Goal: Find specific page/section: Find specific page/section

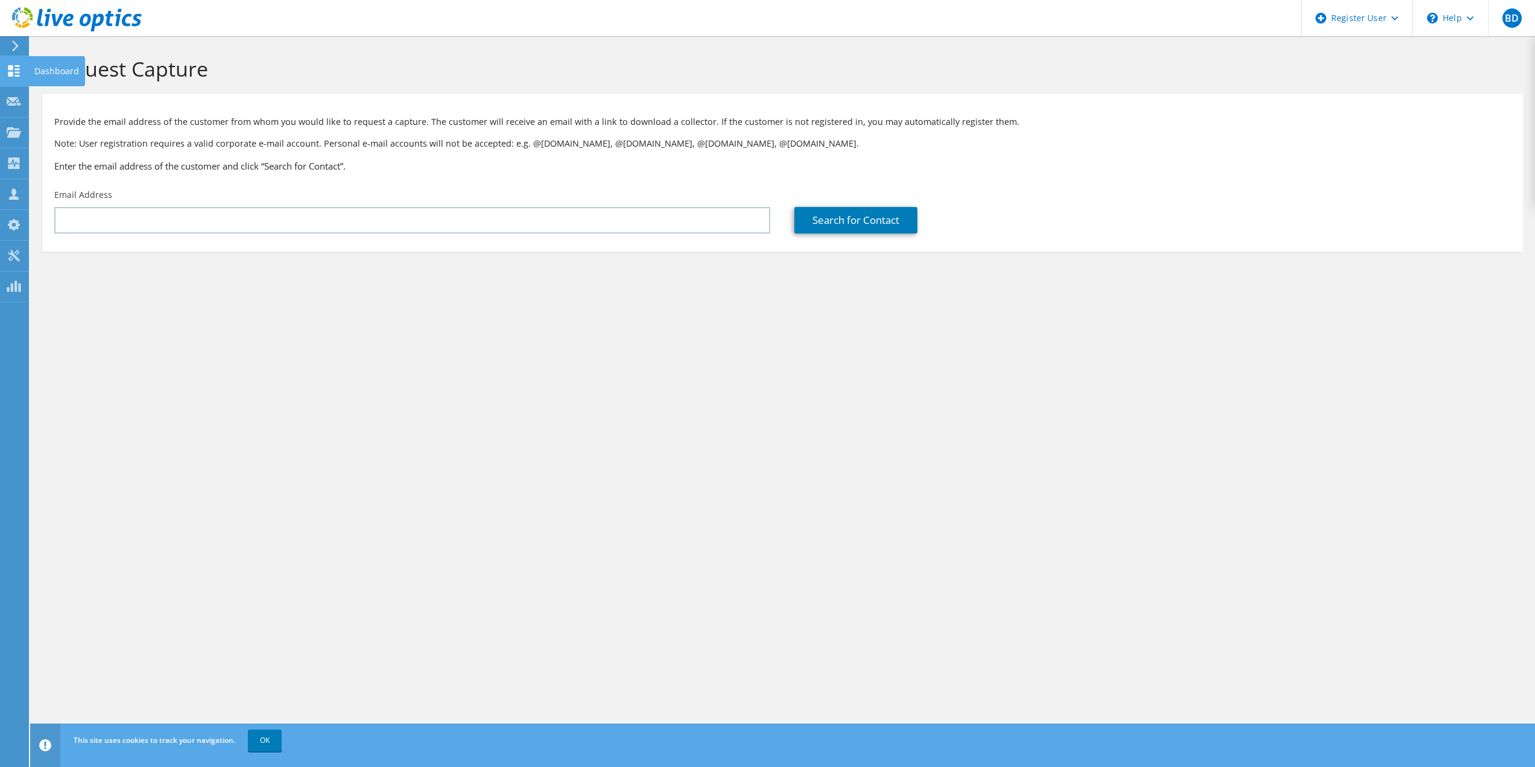
click at [19, 69] on use at bounding box center [13, 70] width 11 height 11
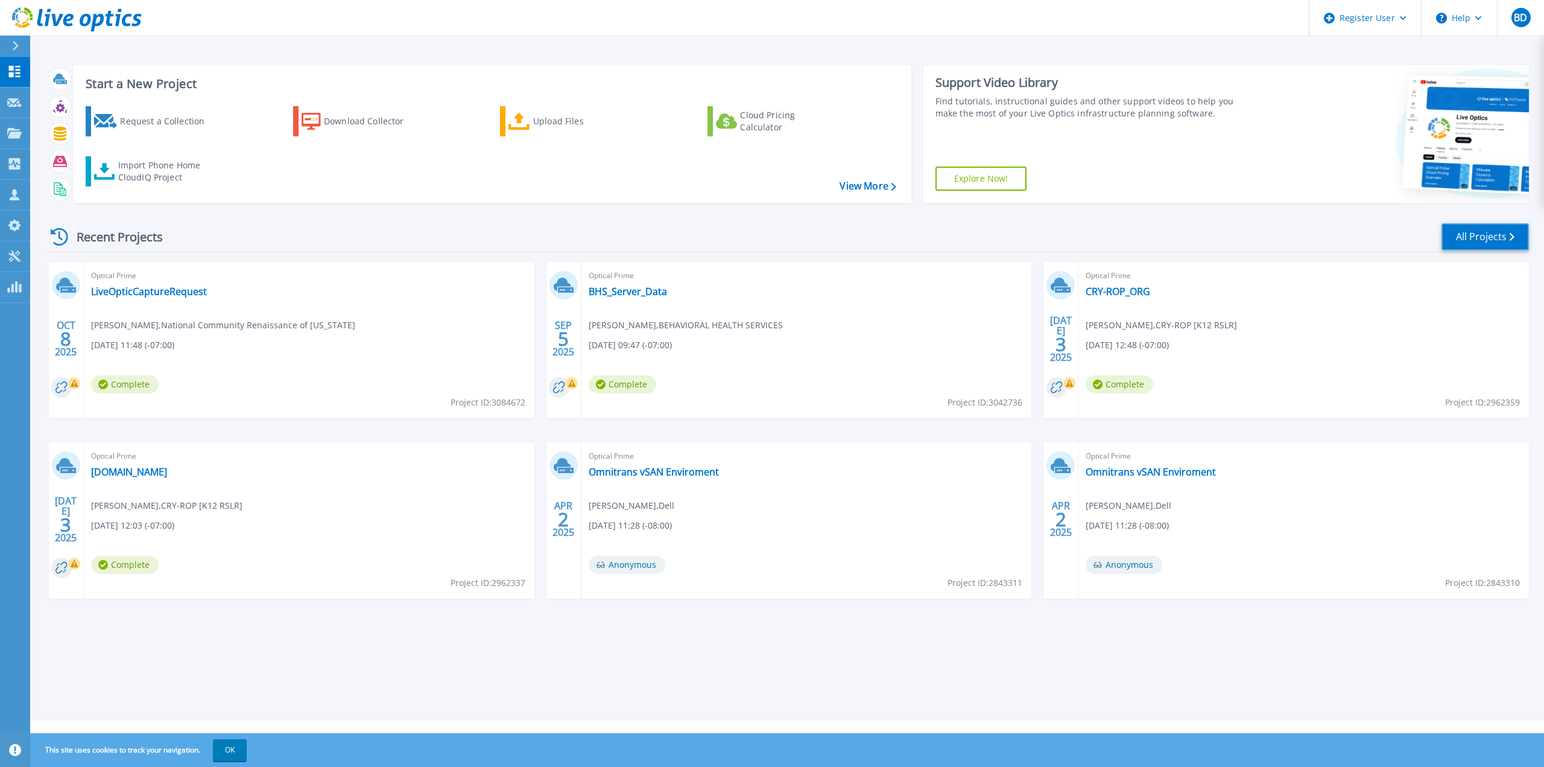
click at [1453, 233] on link "All Projects" at bounding box center [1485, 236] width 87 height 27
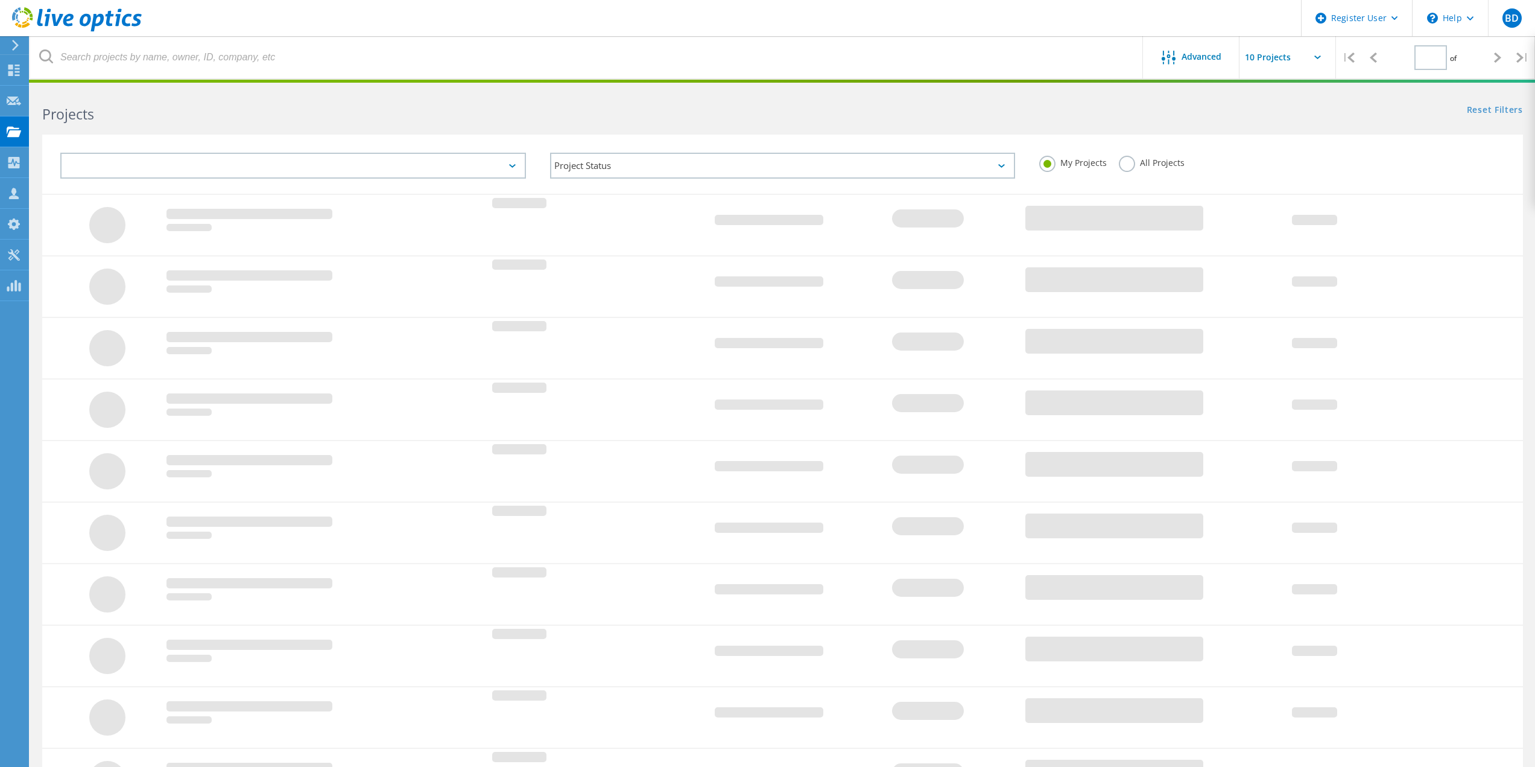
type input "1"
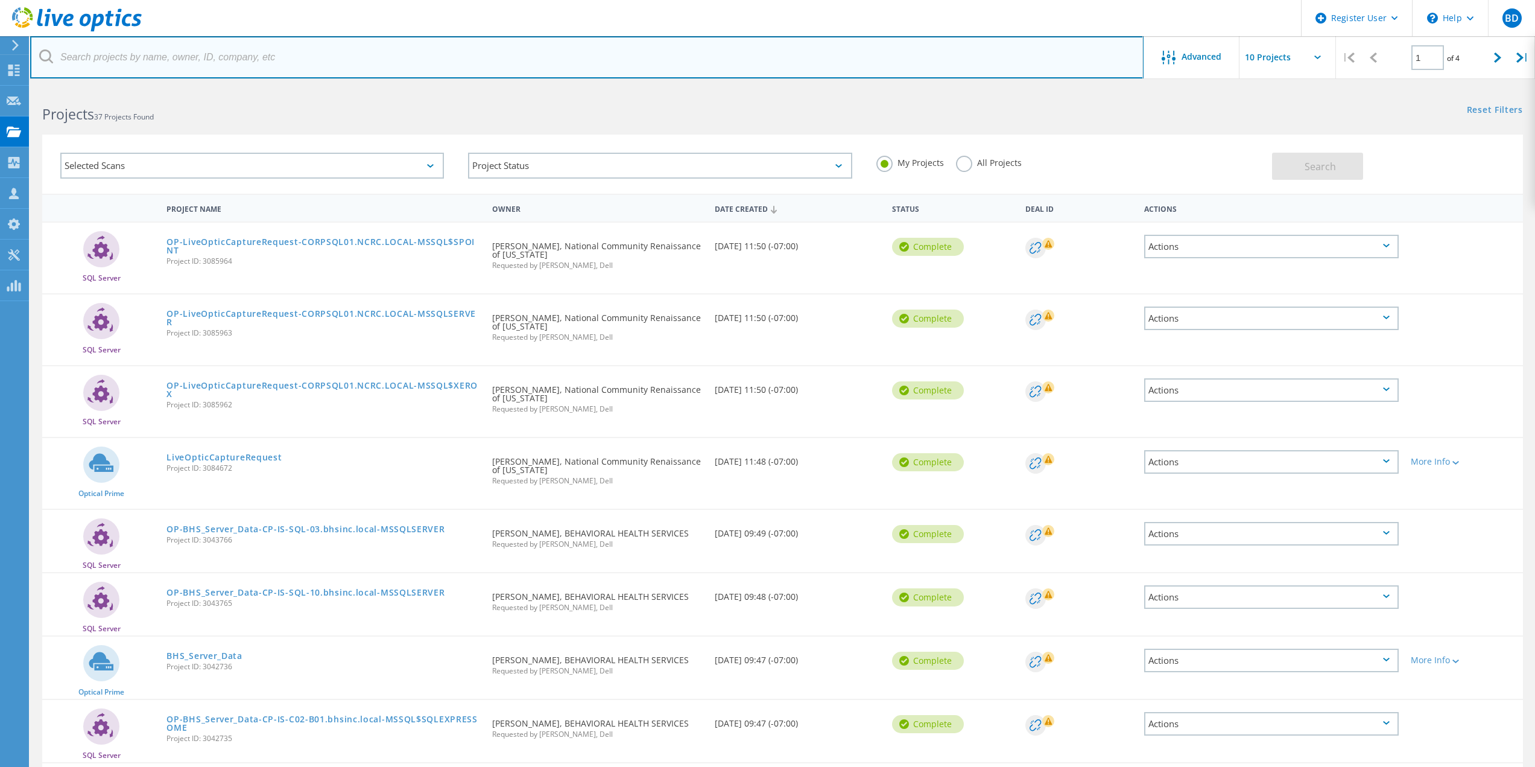
click at [402, 63] on input "text" at bounding box center [587, 57] width 1114 height 42
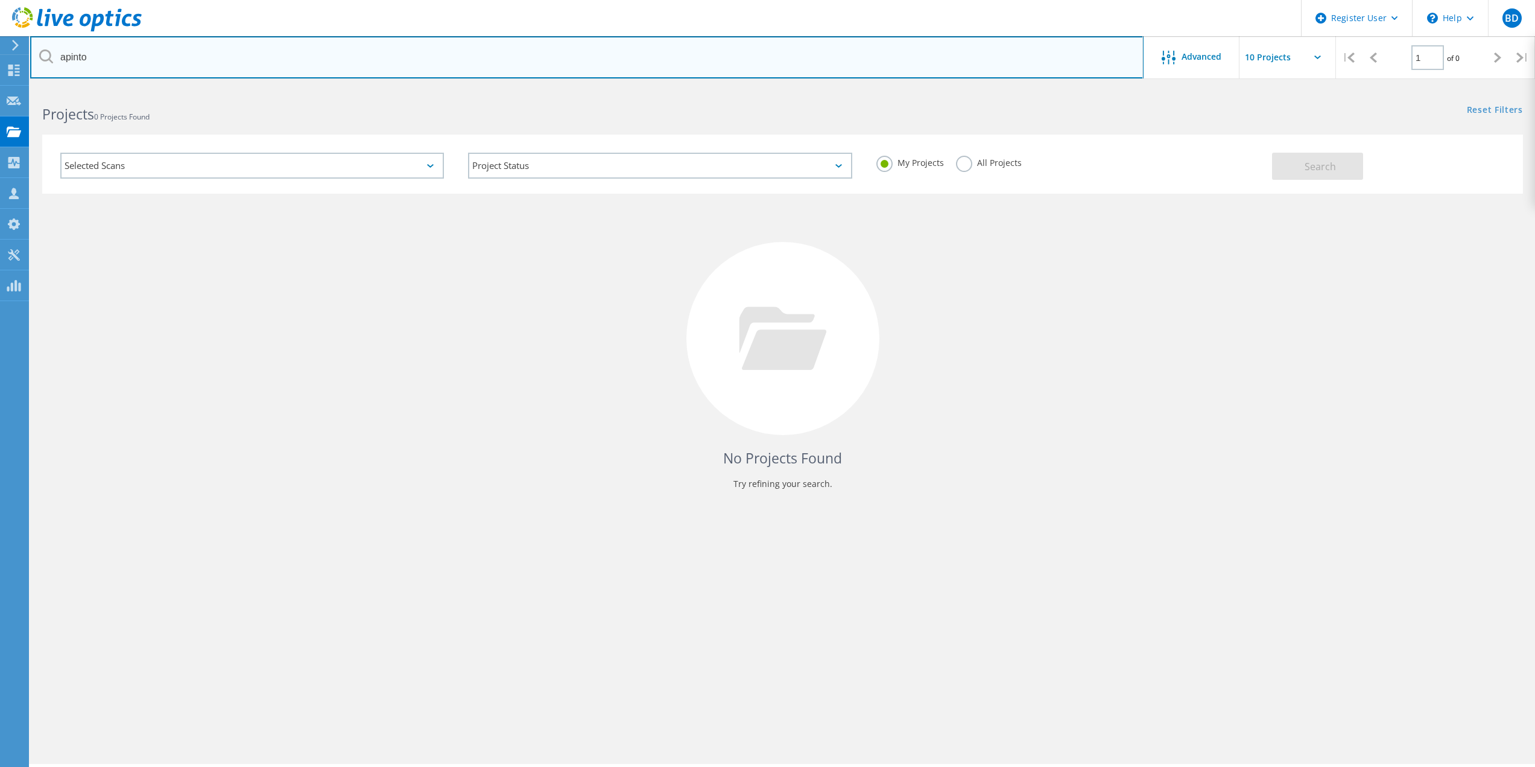
click at [426, 58] on input "apinto" at bounding box center [587, 57] width 1114 height 42
type input "gardena"
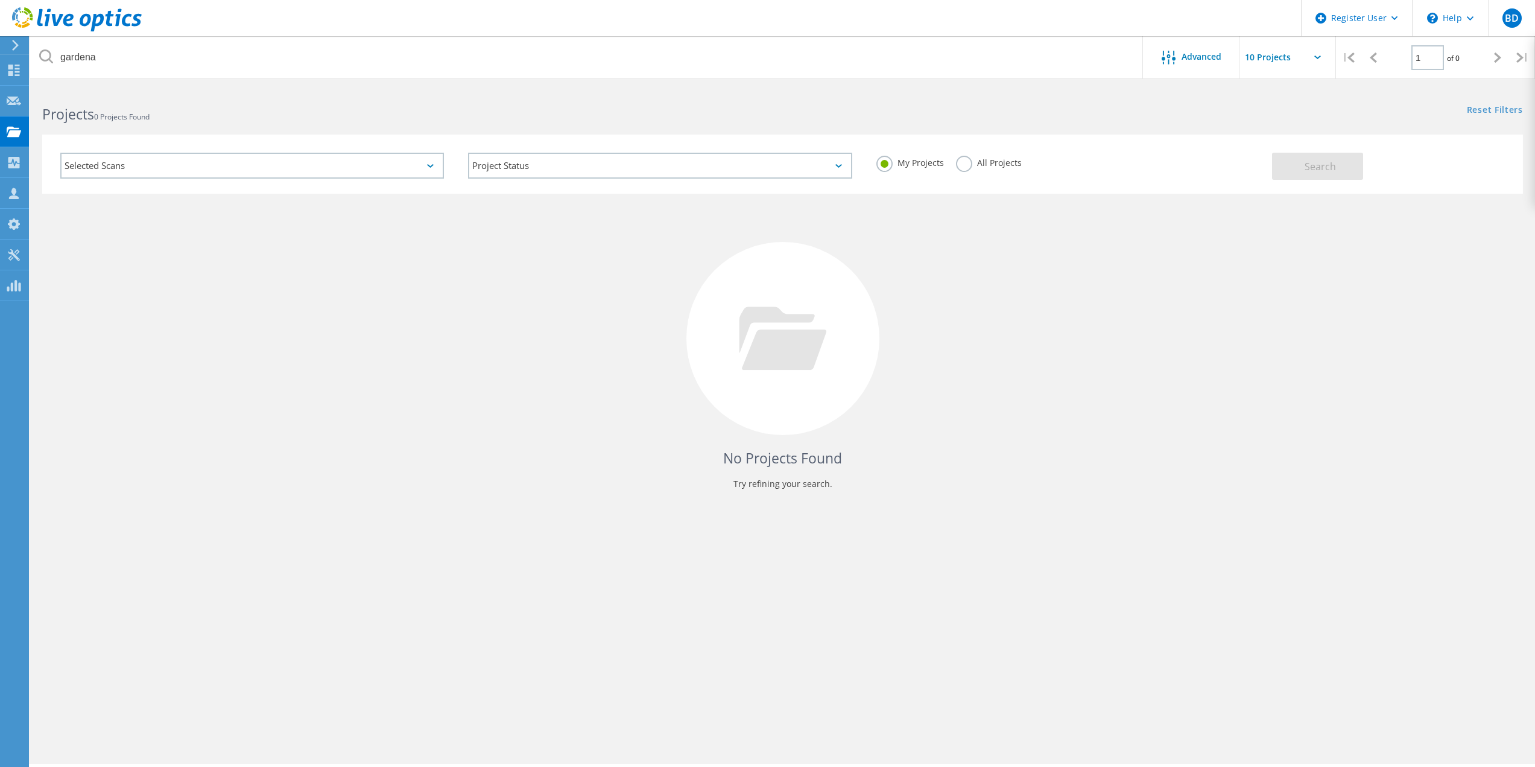
click at [958, 162] on label "All Projects" at bounding box center [989, 161] width 66 height 11
click at [0, 0] on input "All Projects" at bounding box center [0, 0] width 0 height 0
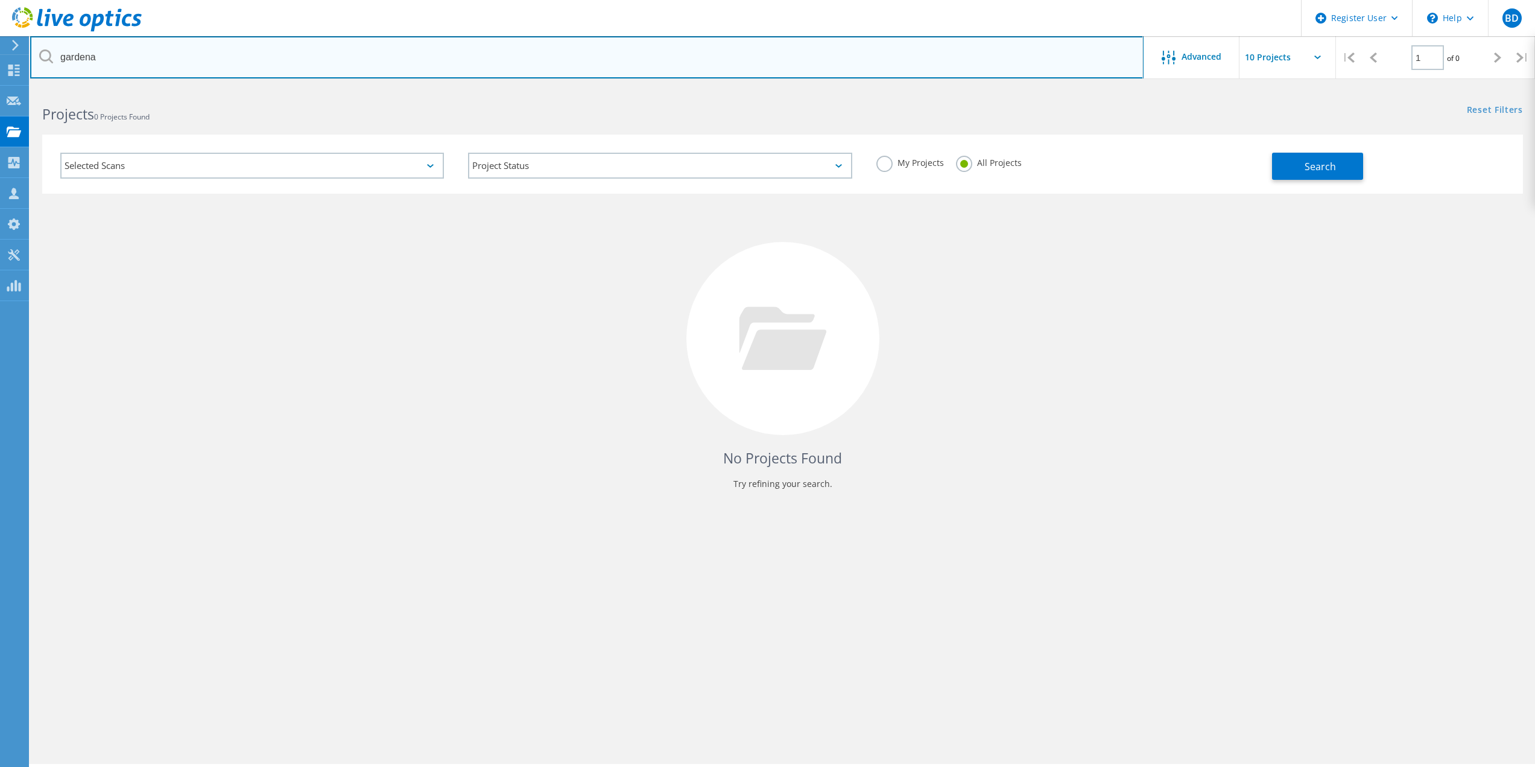
click at [413, 50] on input "gardena" at bounding box center [587, 57] width 1114 height 42
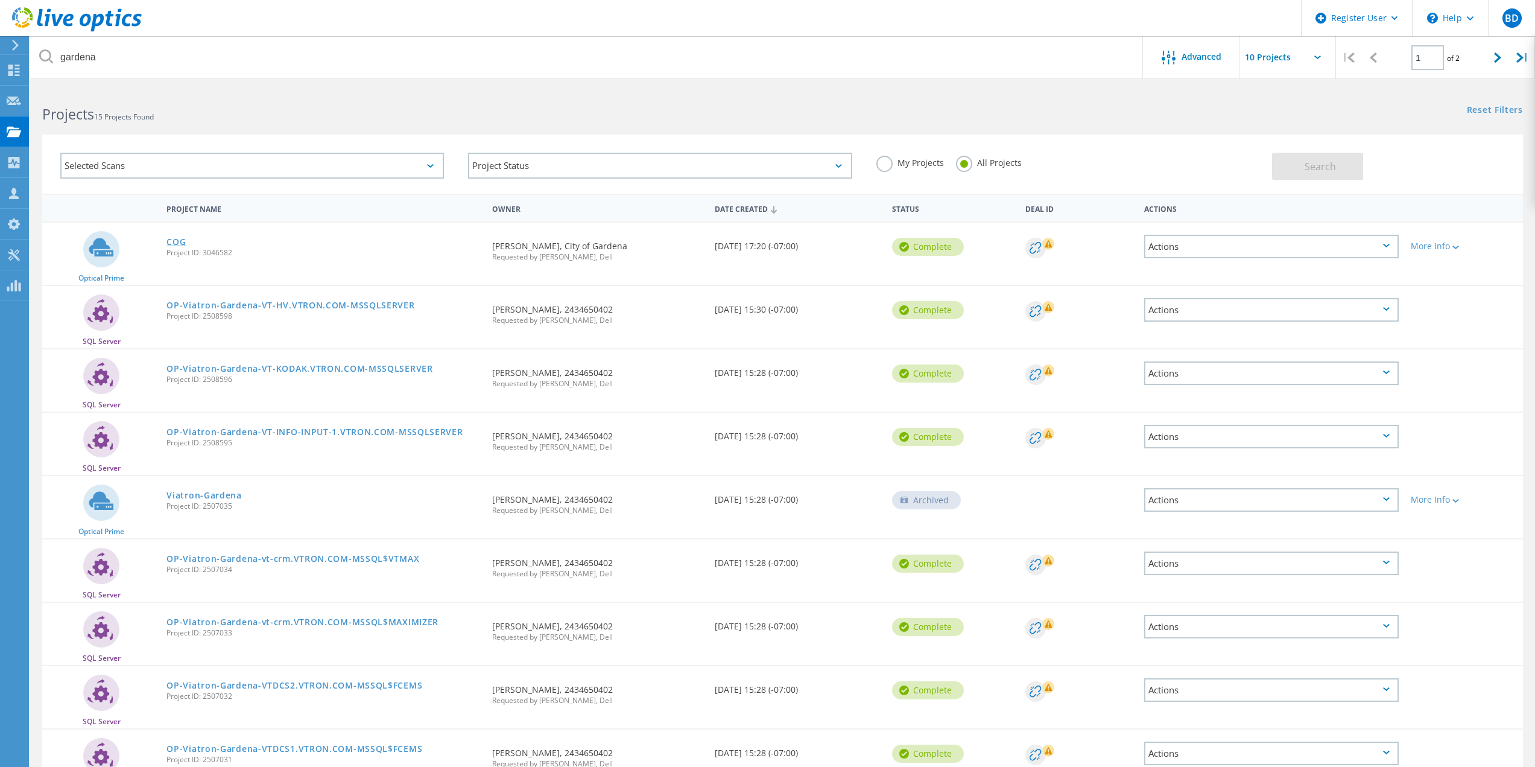
click at [173, 240] on link "COG" at bounding box center [175, 242] width 19 height 8
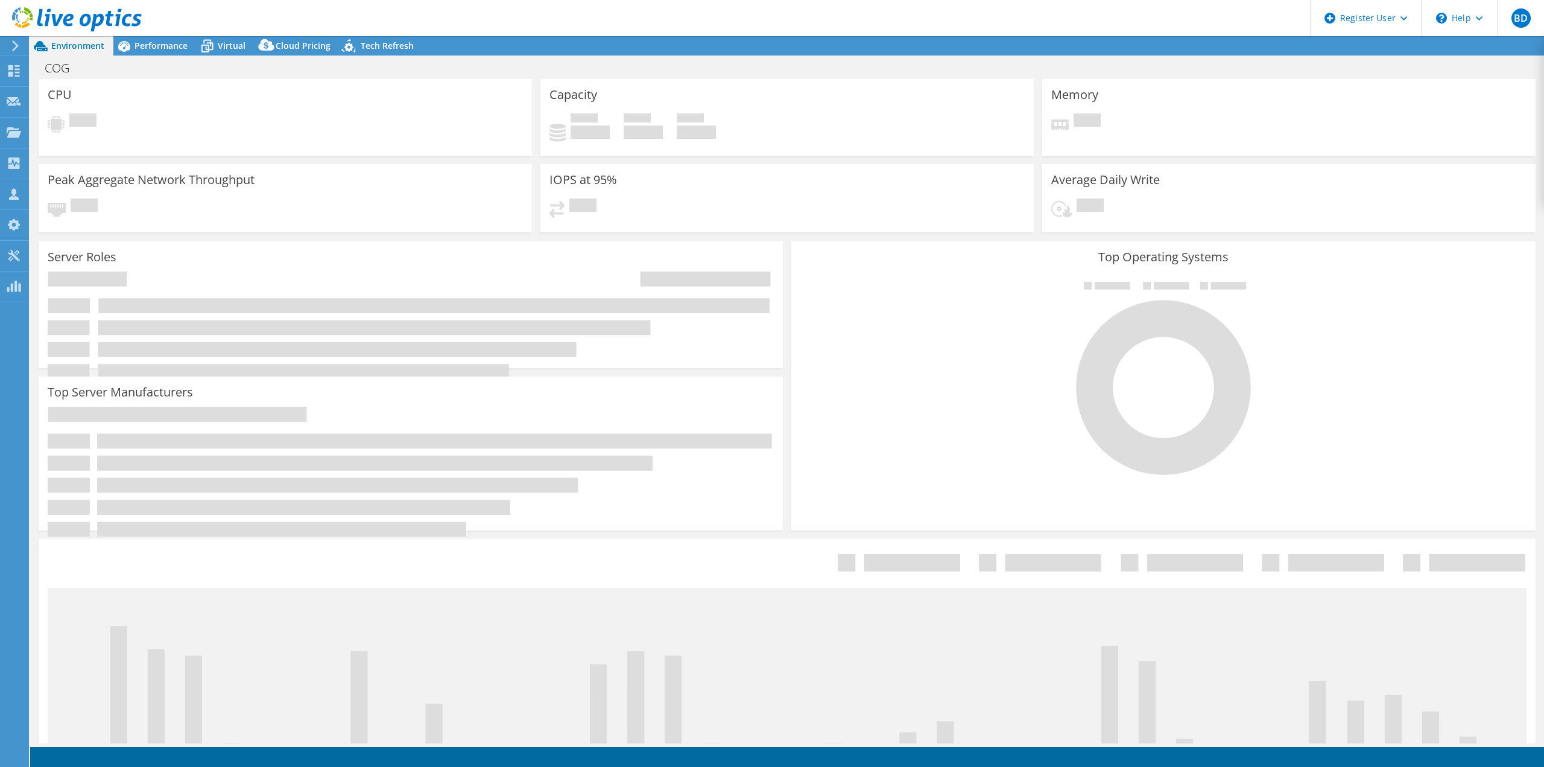
select select "USD"
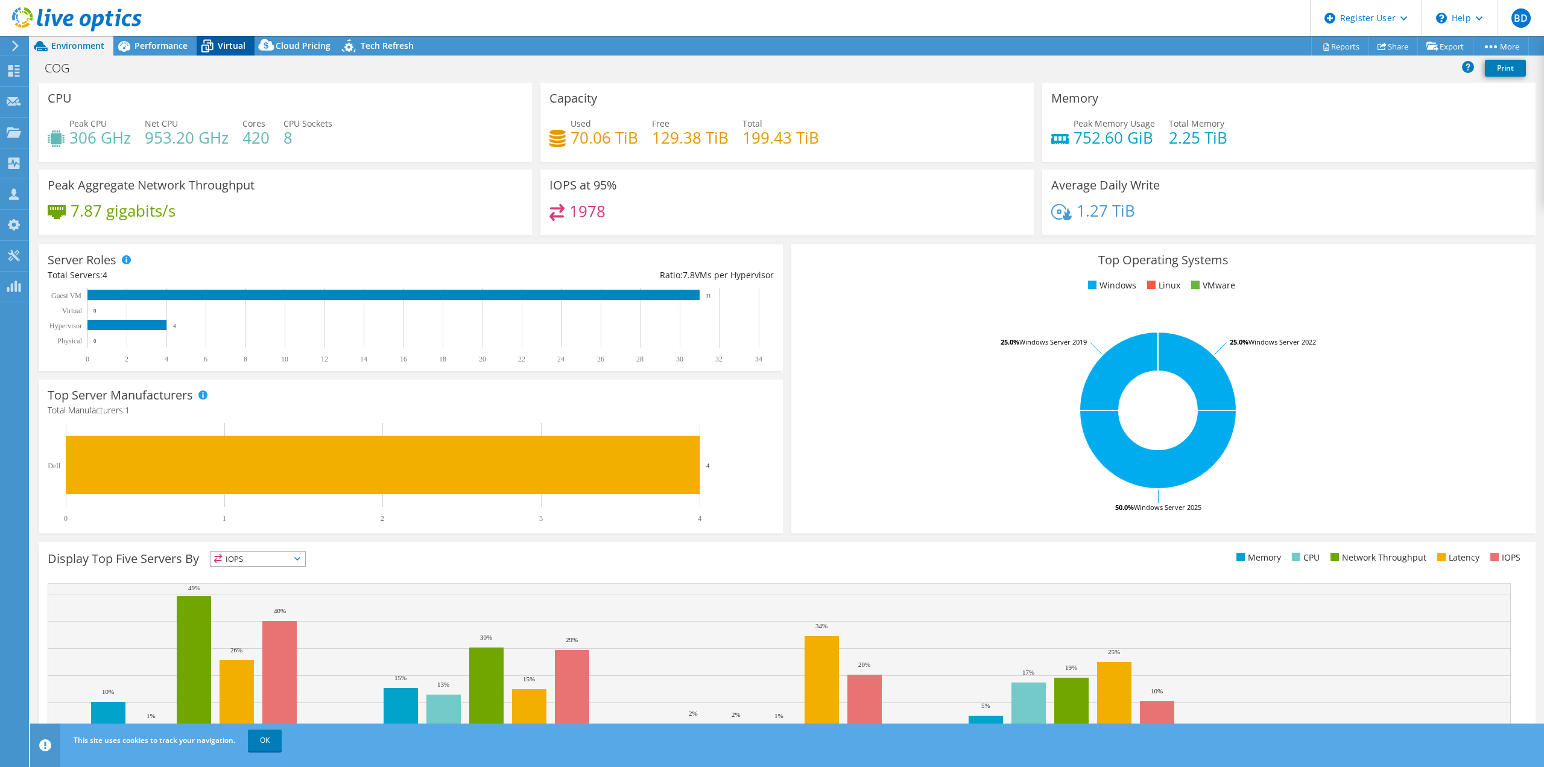
click at [230, 46] on span "Virtual" at bounding box center [232, 45] width 28 height 11
